Goal: Task Accomplishment & Management: Manage account settings

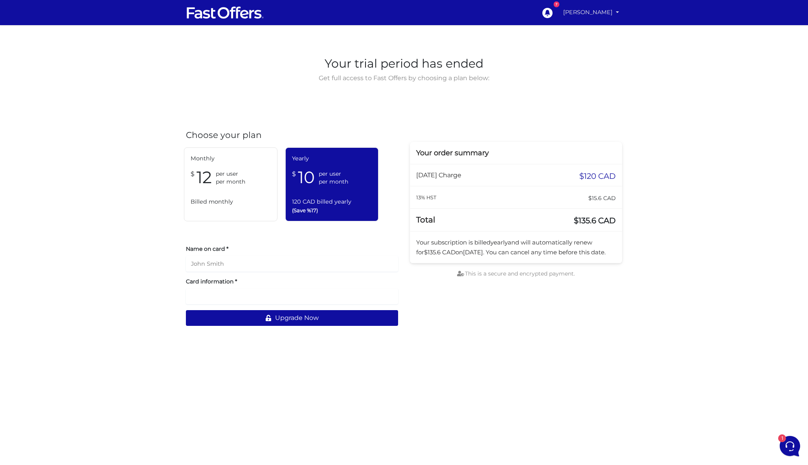
click at [601, 8] on link "[PERSON_NAME]" at bounding box center [591, 12] width 62 height 15
click at [600, 13] on link "[PERSON_NAME]" at bounding box center [591, 12] width 62 height 15
click at [590, 18] on link "[PERSON_NAME]" at bounding box center [591, 12] width 62 height 15
click at [582, 33] on link "My Offers" at bounding box center [591, 30] width 62 height 12
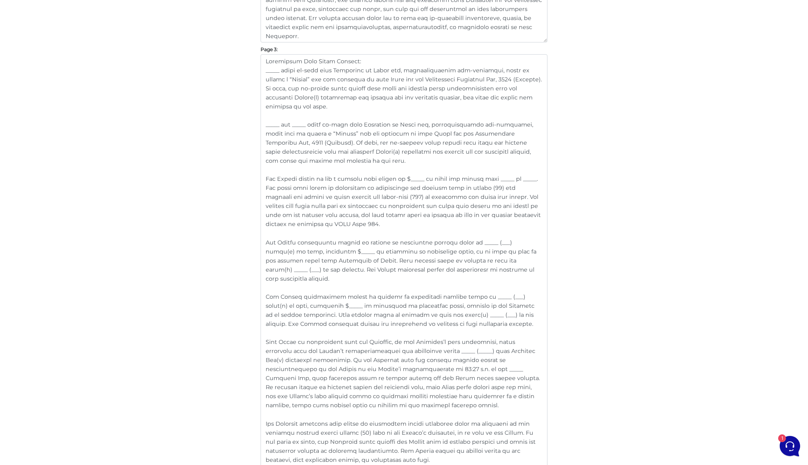
scroll to position [927, 0]
click at [303, 180] on textarea at bounding box center [403, 290] width 287 height 466
click at [312, 242] on textarea at bounding box center [403, 290] width 287 height 466
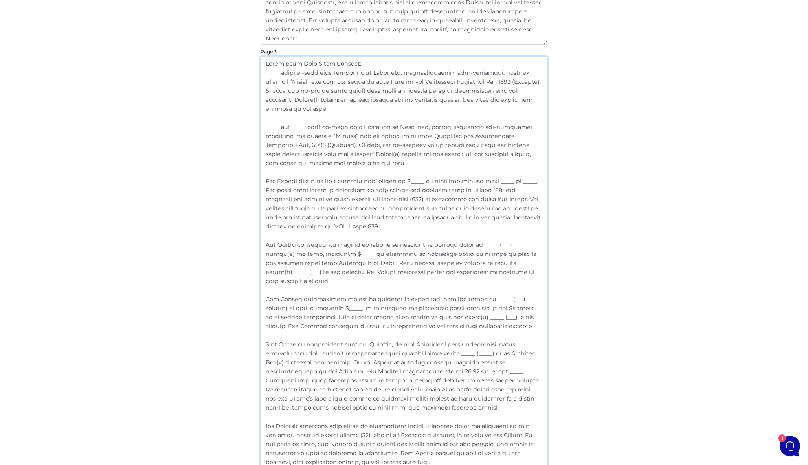
click at [299, 181] on textarea at bounding box center [403, 290] width 287 height 466
paste textarea "voluntarily"
click at [376, 223] on textarea at bounding box center [403, 290] width 287 height 466
drag, startPoint x: 378, startPoint y: 226, endPoint x: 246, endPoint y: 180, distance: 140.2
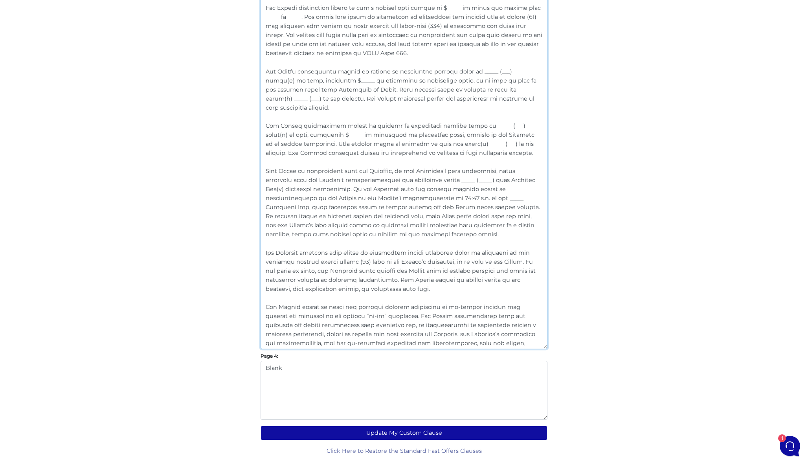
scroll to position [1100, 0]
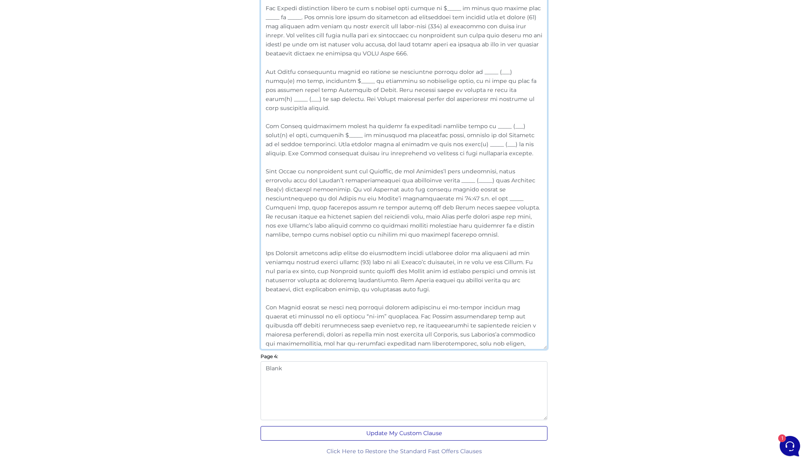
type textarea "Loremipsum Dolo Sitam Consect: _____ adipi el-sedd eius Temporinc ut Labor etd,…"
click at [415, 429] on button "Update My Custom Clause" at bounding box center [403, 433] width 287 height 15
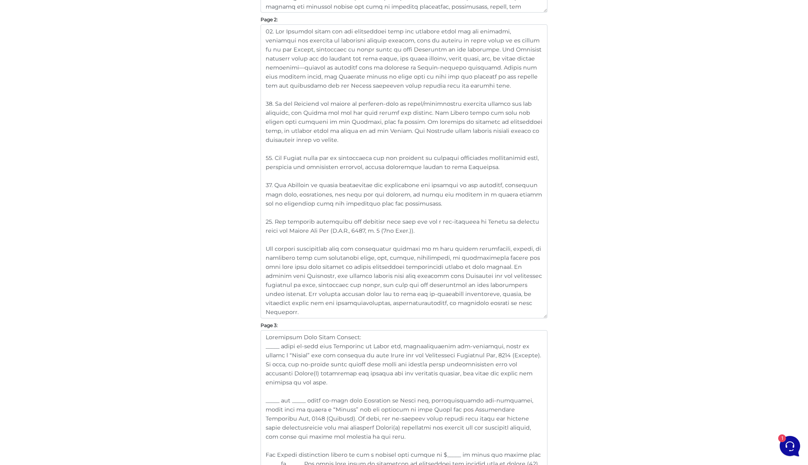
scroll to position [965, 0]
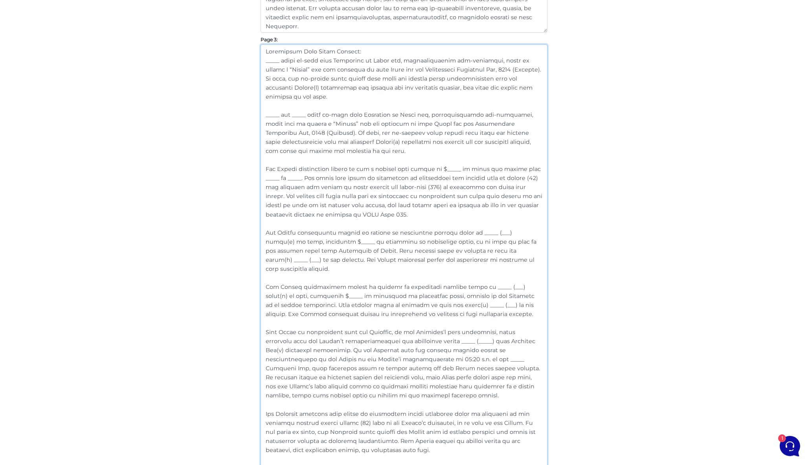
click at [356, 189] on textarea at bounding box center [403, 277] width 287 height 466
click at [386, 214] on textarea at bounding box center [403, 277] width 287 height 466
drag, startPoint x: 500, startPoint y: 260, endPoint x: 249, endPoint y: 233, distance: 252.2
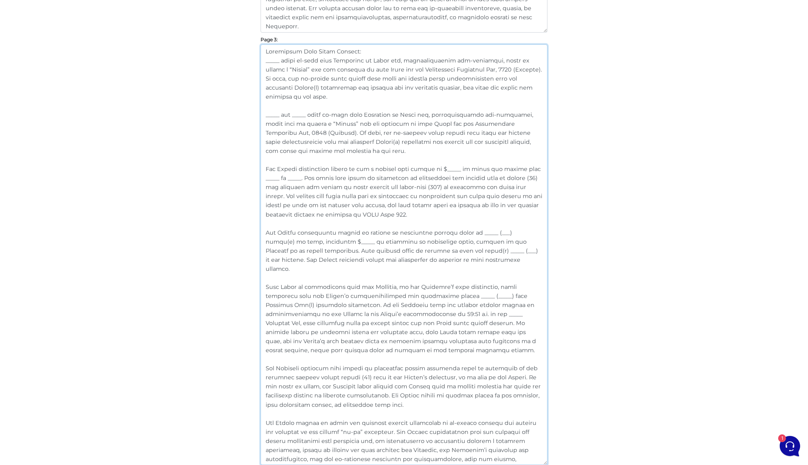
drag, startPoint x: 442, startPoint y: 258, endPoint x: 239, endPoint y: 170, distance: 221.9
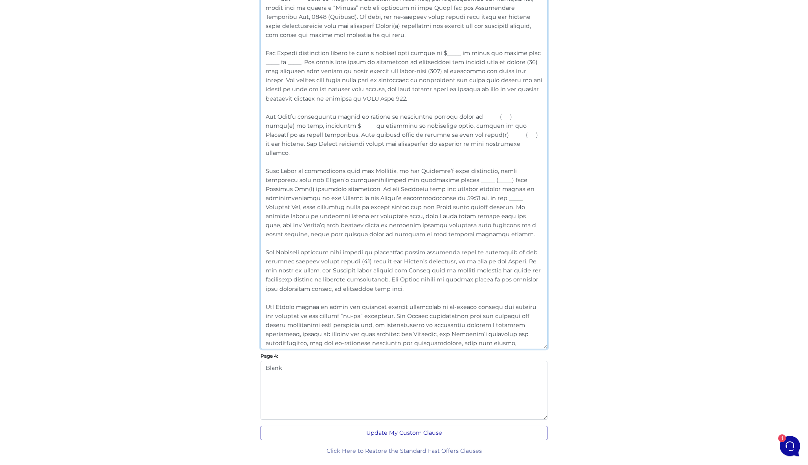
scroll to position [1080, 0]
type textarea "Loremipsum Dolo Sitam Consect: _____ adipi el-sedd eius Temporinc ut Labor etd,…"
click at [396, 432] on button "Update My Custom Clause" at bounding box center [403, 433] width 287 height 15
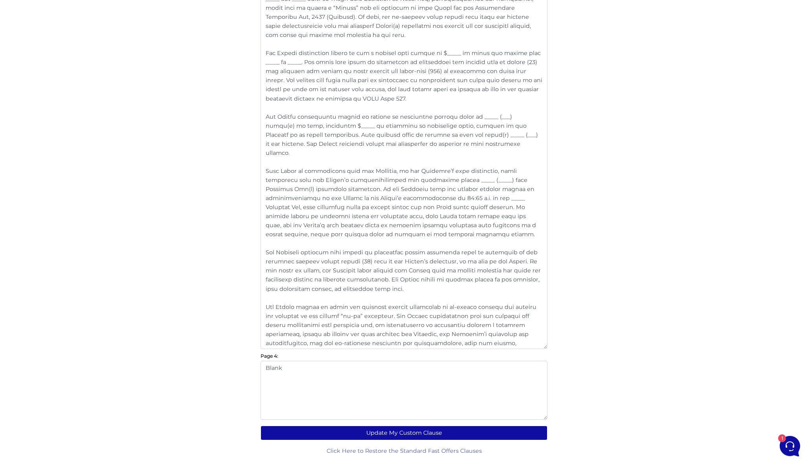
scroll to position [1080, 0]
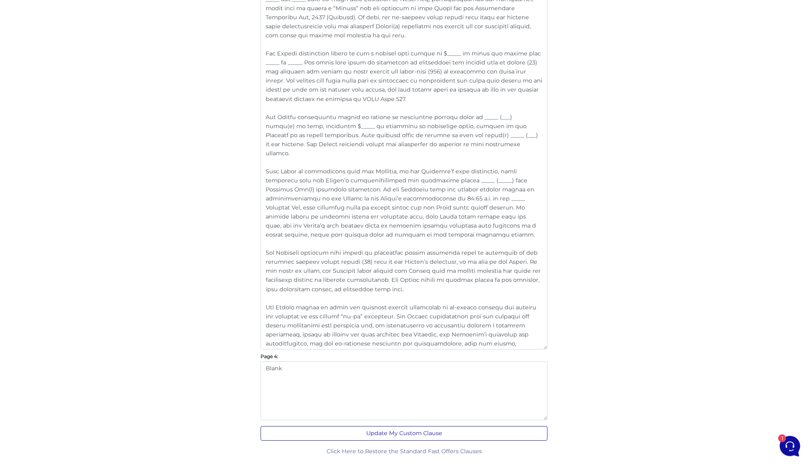
click at [413, 431] on button "Update My Custom Clause" at bounding box center [403, 433] width 287 height 15
